Goal: Task Accomplishment & Management: Manage account settings

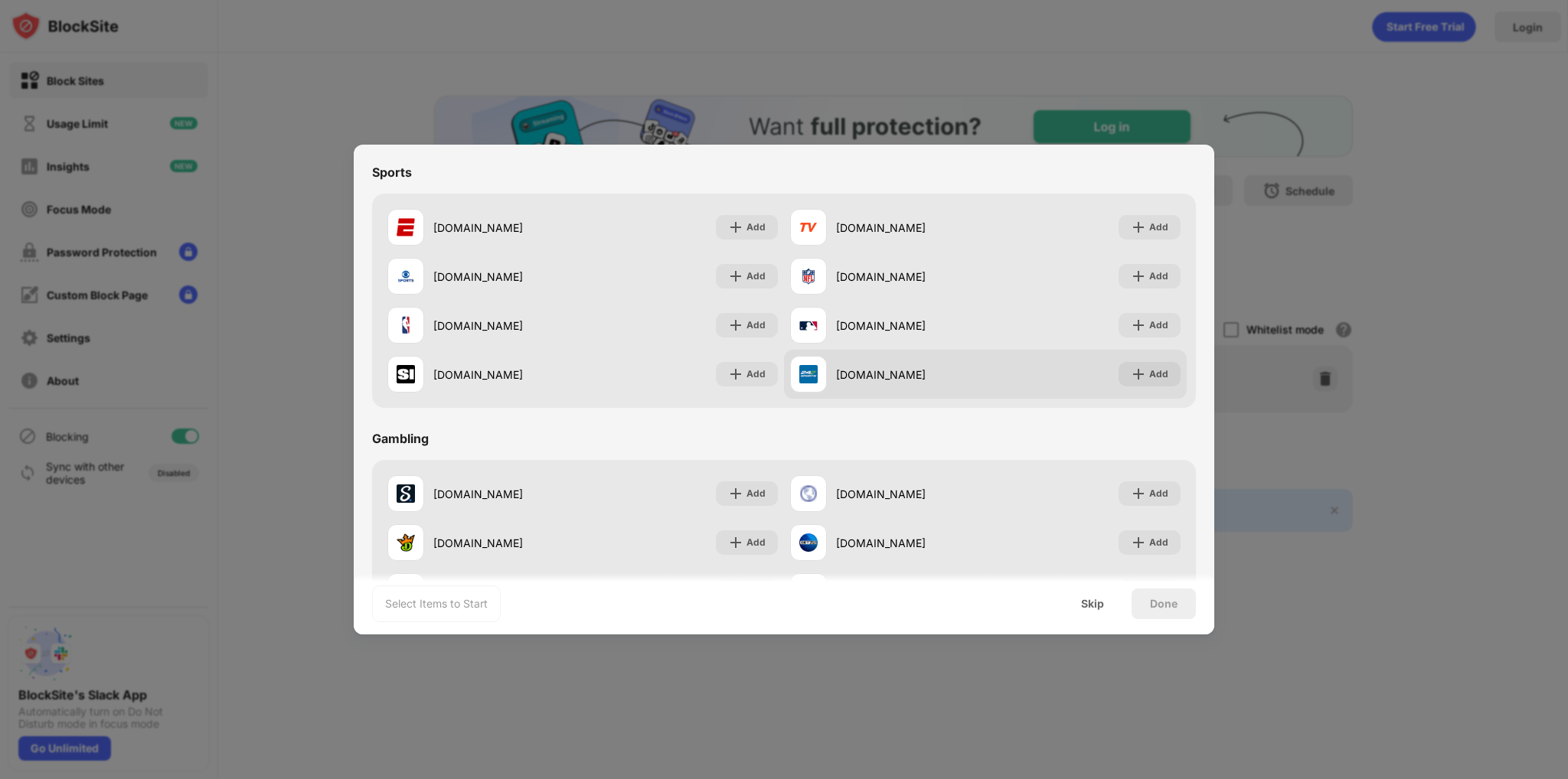
scroll to position [839, 0]
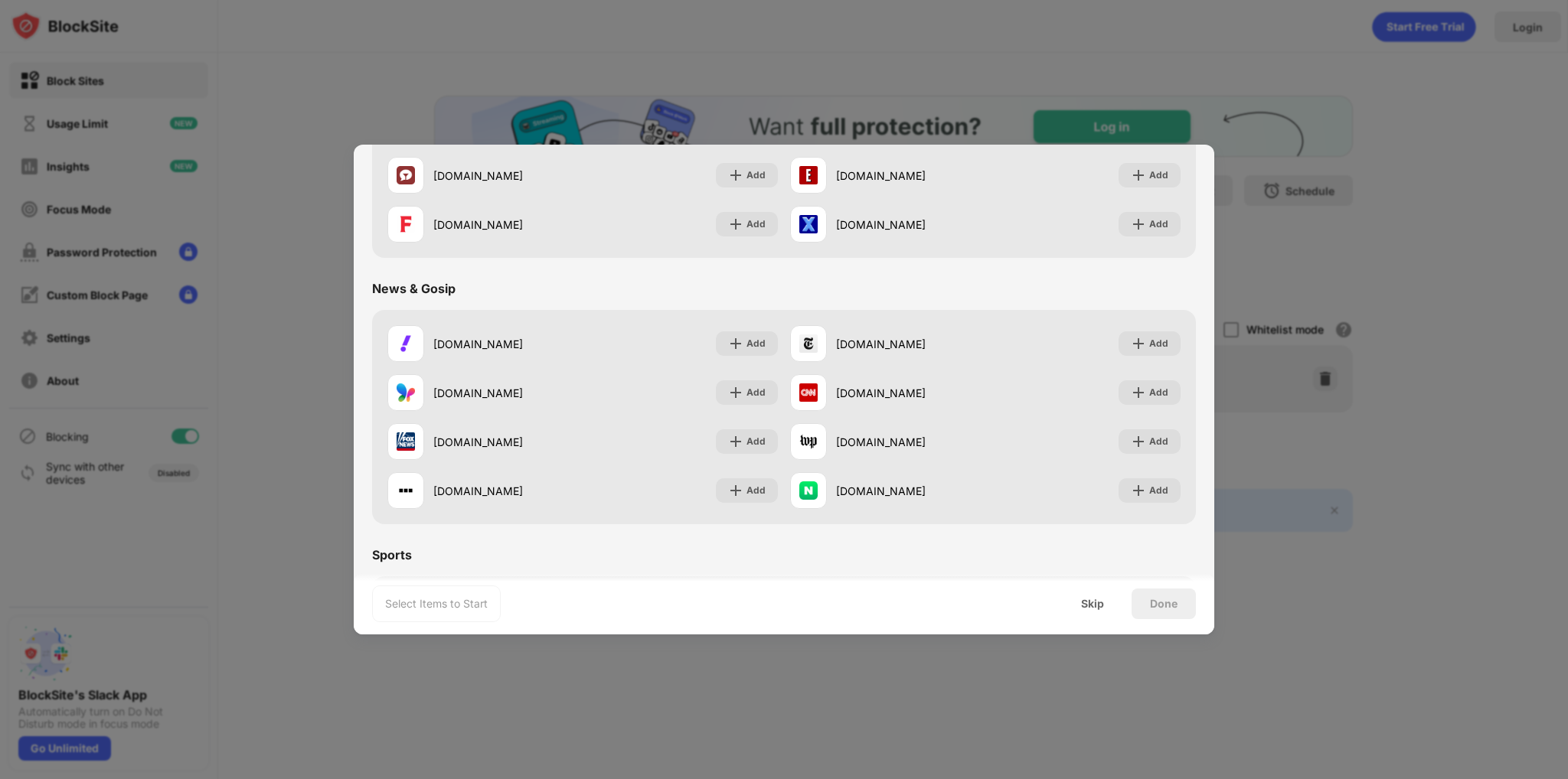
click at [461, 34] on div at bounding box center [784, 389] width 1568 height 779
